Goal: Task Accomplishment & Management: Complete application form

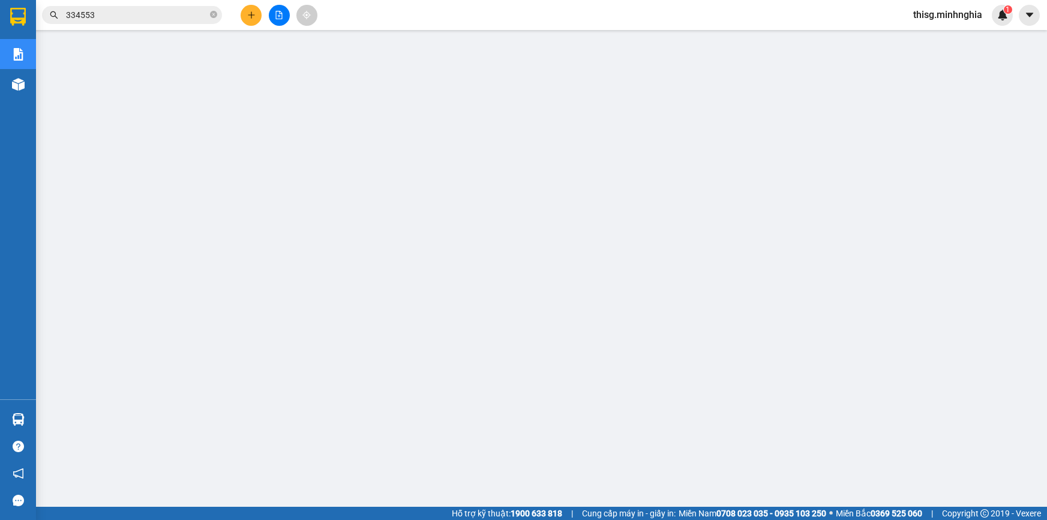
click at [253, 24] on button at bounding box center [251, 15] width 21 height 21
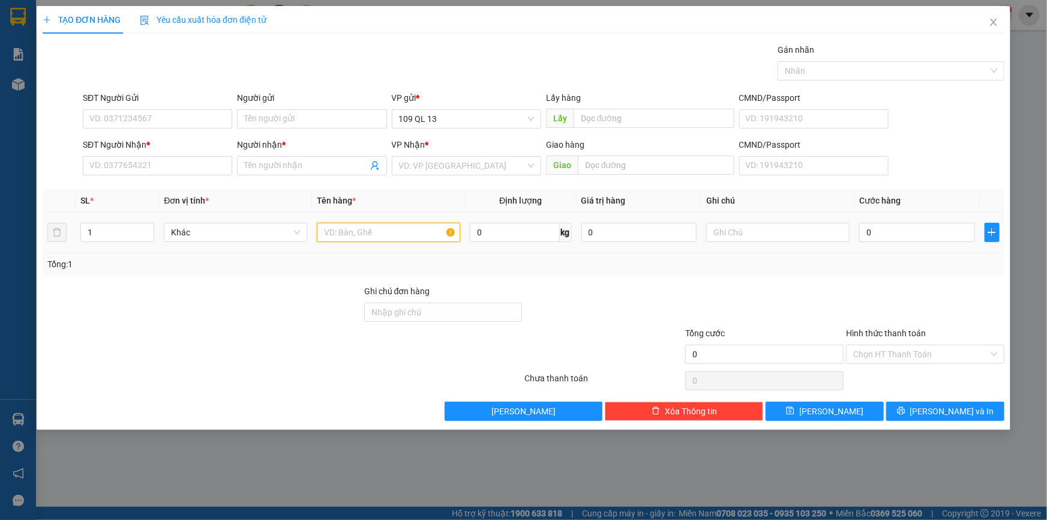
click at [380, 236] on input "text" at bounding box center [388, 232] width 143 height 19
click at [789, 226] on input "text" at bounding box center [777, 232] width 143 height 19
type input "1 BÌA GT"
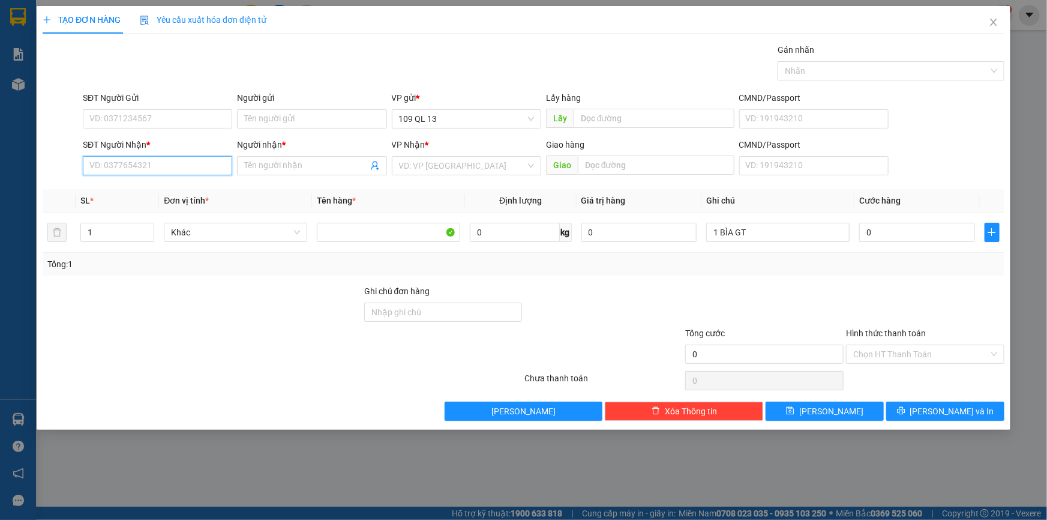
click at [143, 160] on input "SĐT Người Nhận *" at bounding box center [157, 165] width 149 height 19
type input "0358060872"
click at [165, 190] on div "0358060872 - LƯỢM" at bounding box center [157, 189] width 135 height 13
type input "LƯỢM"
type input "0358060872"
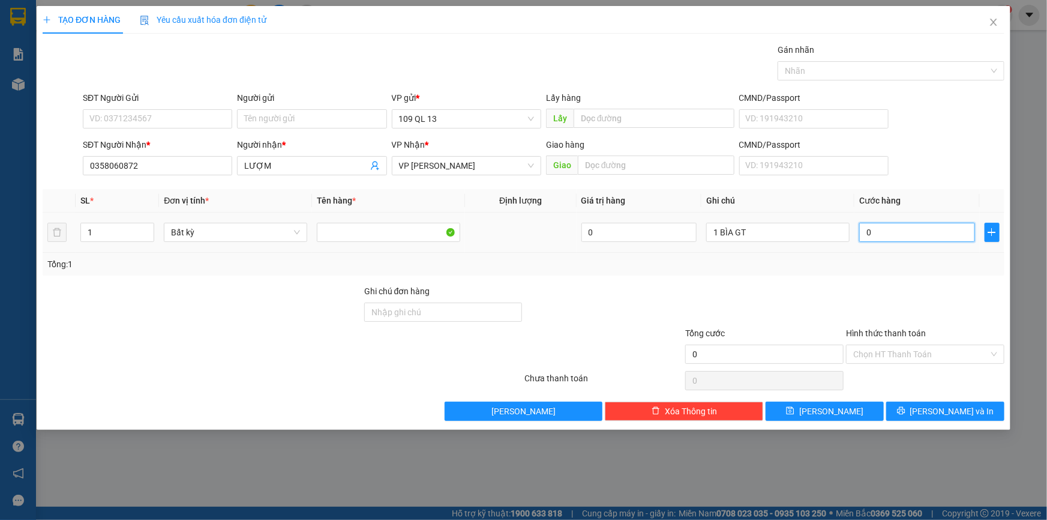
click at [919, 236] on input "0" at bounding box center [918, 232] width 116 height 19
type input "3"
type input "30"
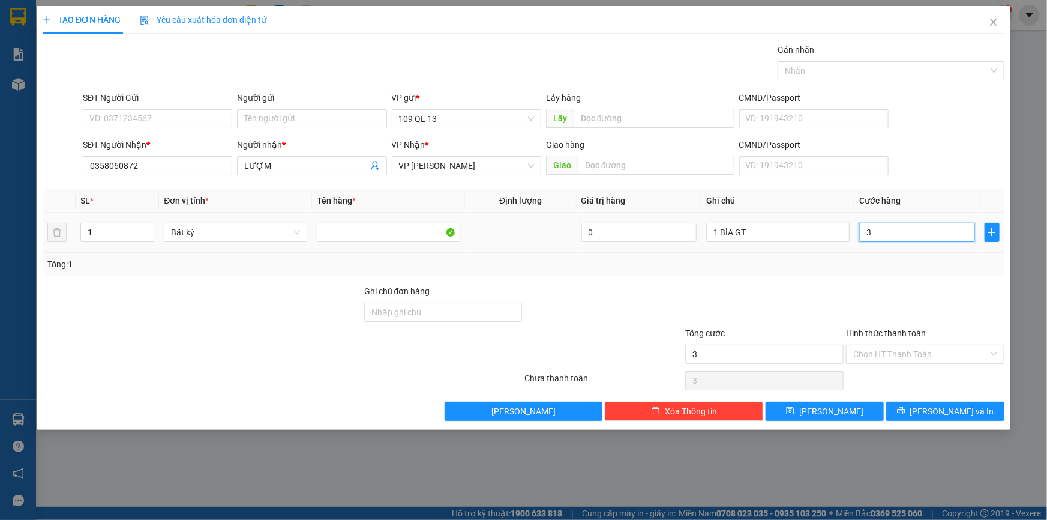
type input "30"
type input "30.000"
click at [911, 350] on input "Hình thức thanh toán" at bounding box center [922, 354] width 136 height 18
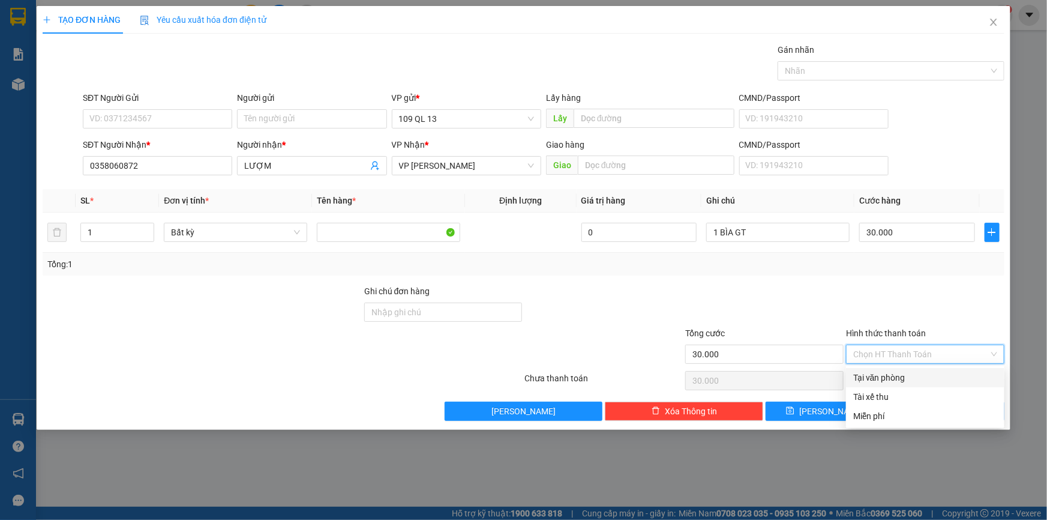
click at [909, 372] on div "Tại văn phòng" at bounding box center [926, 377] width 144 height 13
type input "0"
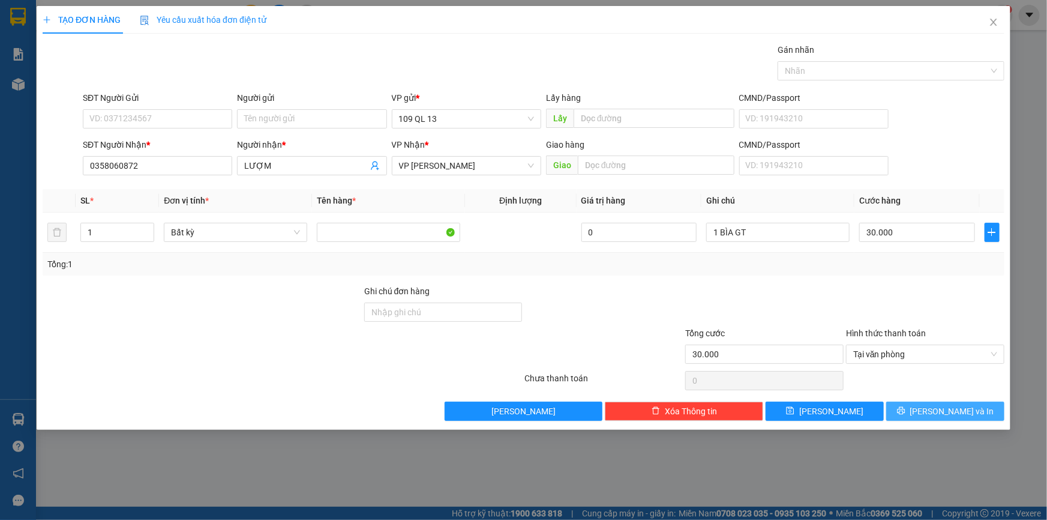
click at [934, 408] on button "[PERSON_NAME] và In" at bounding box center [946, 411] width 118 height 19
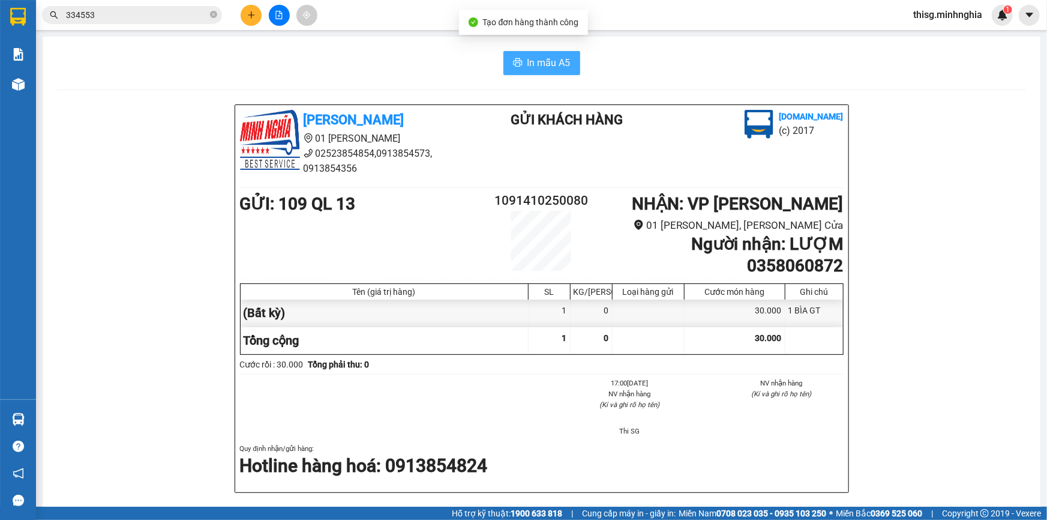
click at [526, 54] on button "In mẫu A5" at bounding box center [542, 63] width 77 height 24
